Goal: Task Accomplishment & Management: Manage account settings

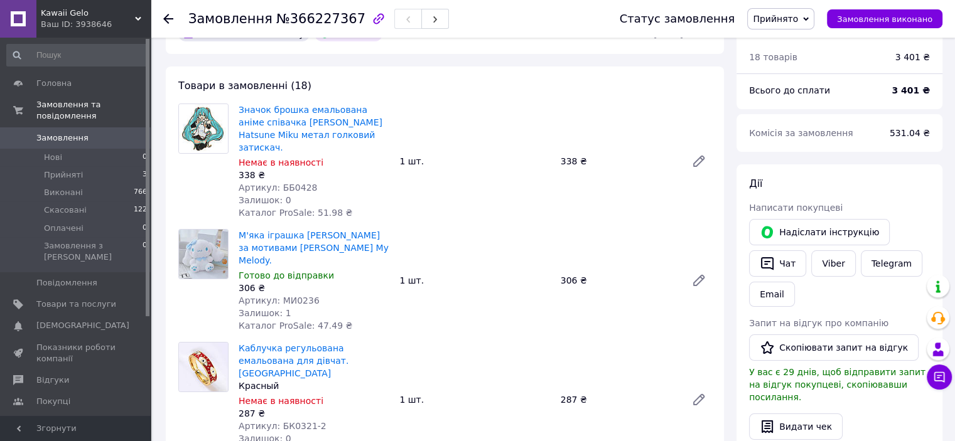
scroll to position [63, 0]
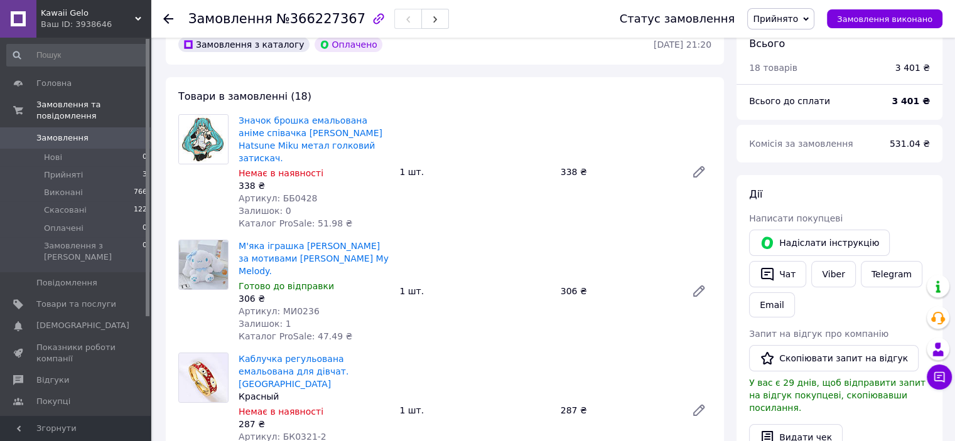
click at [72, 132] on span "Замовлення" at bounding box center [62, 137] width 52 height 11
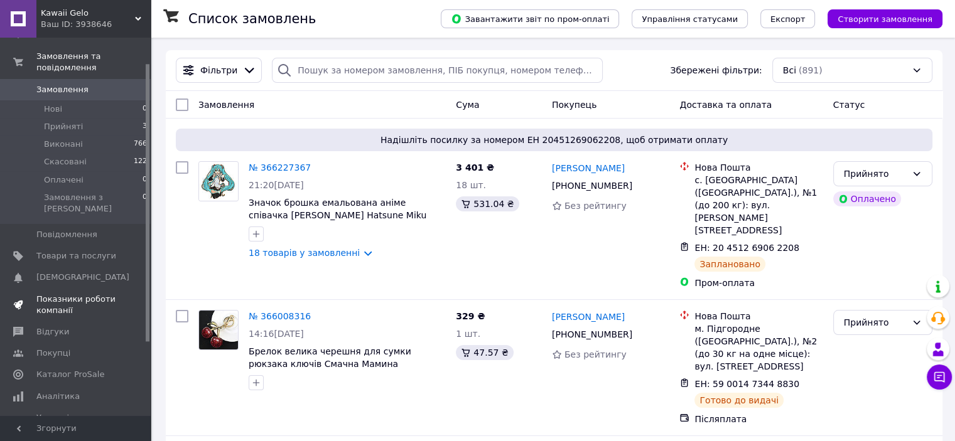
scroll to position [126, 0]
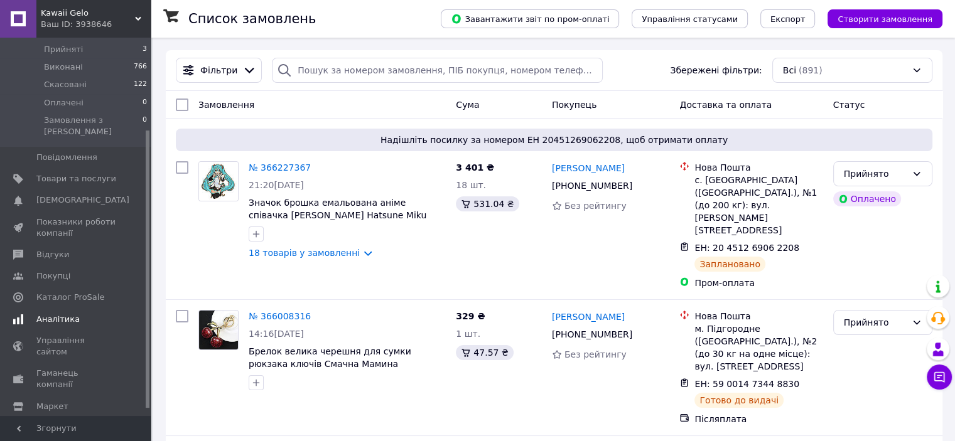
click at [60, 314] on span "Аналітика" at bounding box center [57, 319] width 43 height 11
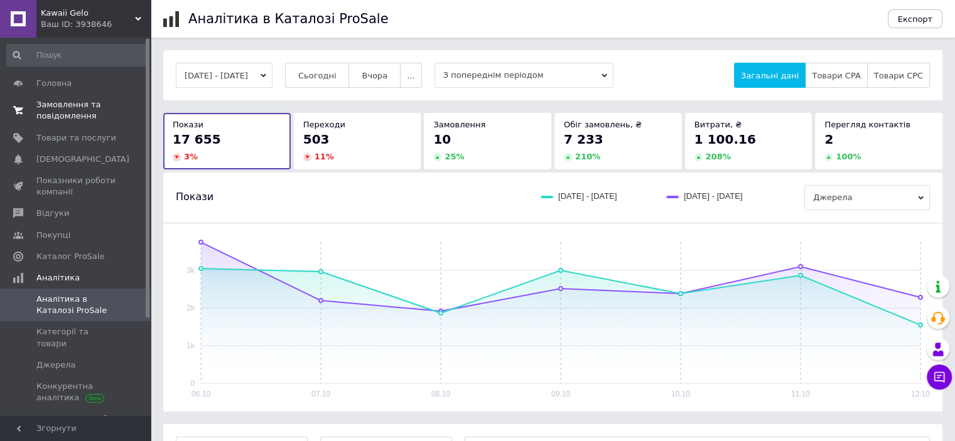
click at [65, 105] on span "Замовлення та повідомлення" at bounding box center [76, 110] width 80 height 23
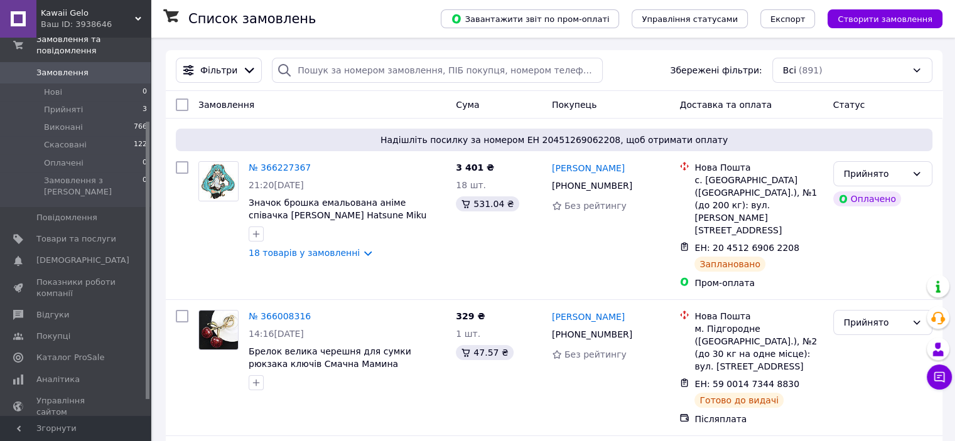
scroll to position [126, 0]
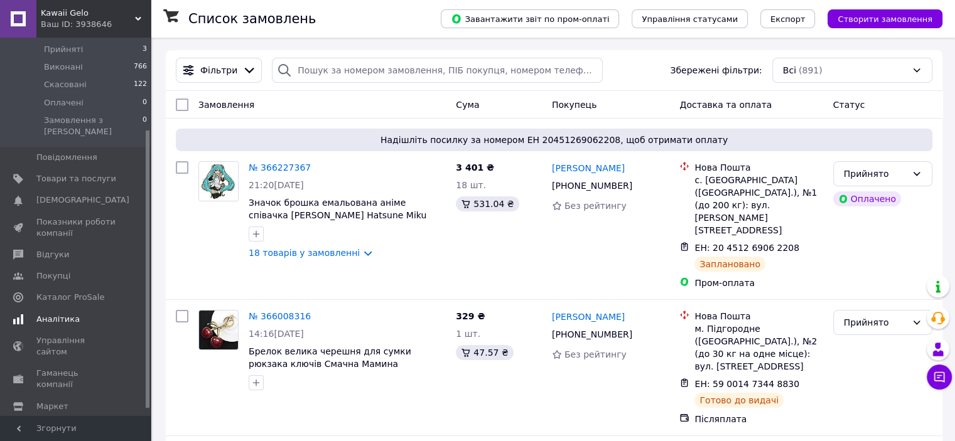
click at [69, 314] on span "Аналітика" at bounding box center [57, 319] width 43 height 11
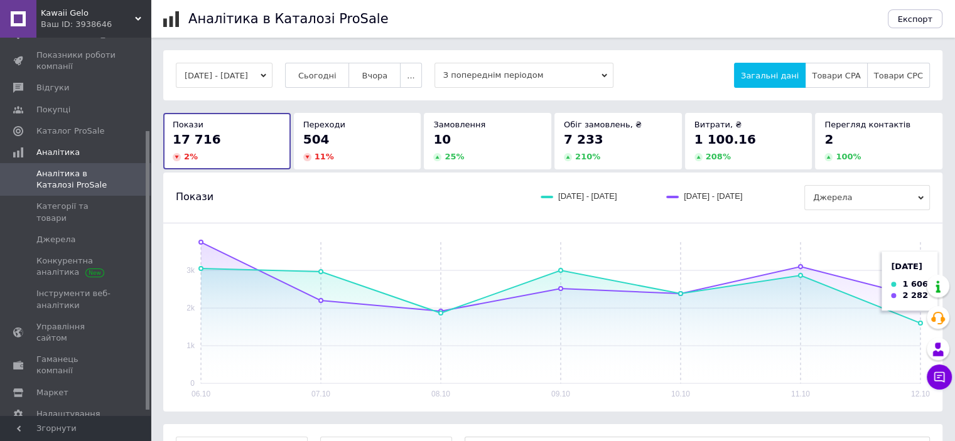
scroll to position [126, 0]
